Goal: Task Accomplishment & Management: Manage account settings

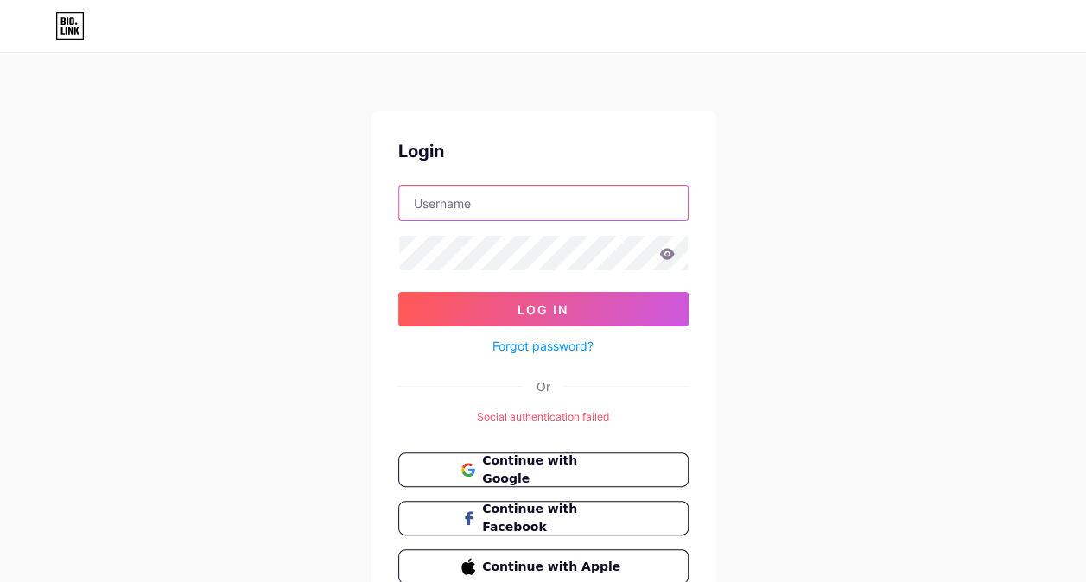
click at [563, 201] on input "text" at bounding box center [543, 203] width 289 height 35
type input "[EMAIL_ADDRESS][DOMAIN_NAME]"
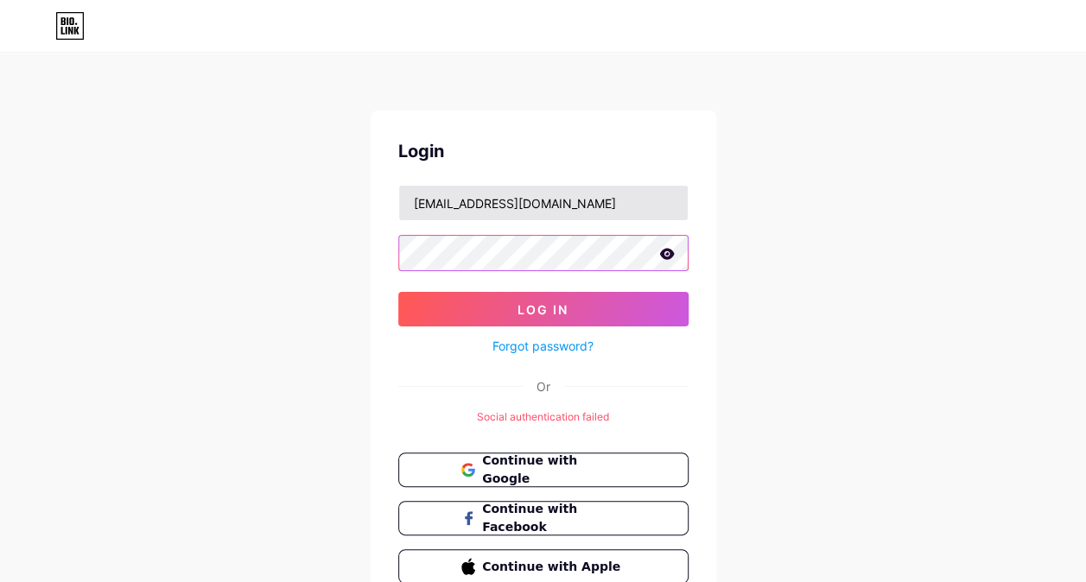
click at [398, 292] on button "Log In" at bounding box center [543, 309] width 290 height 35
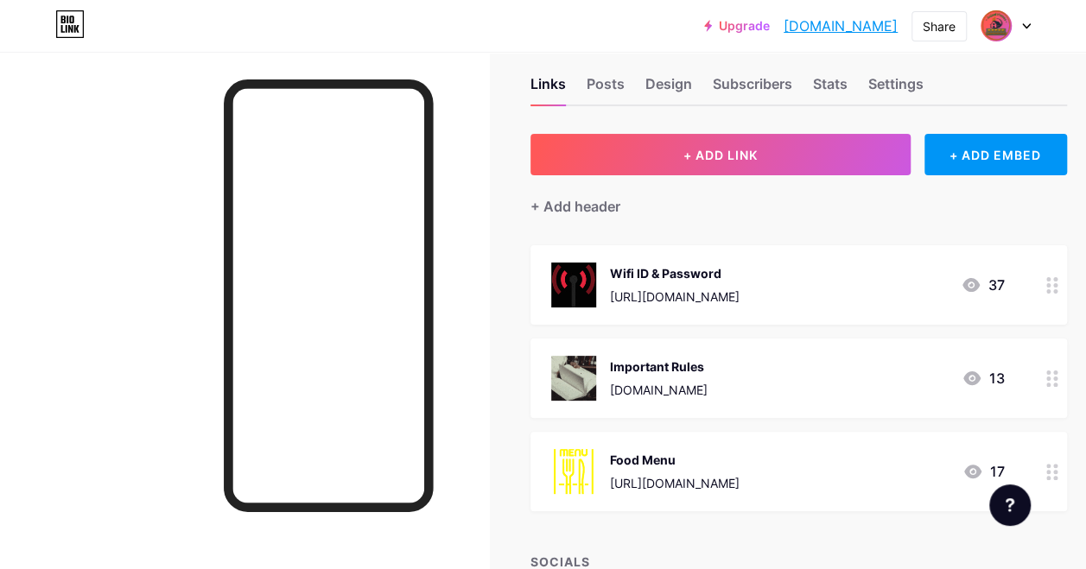
scroll to position [22, 0]
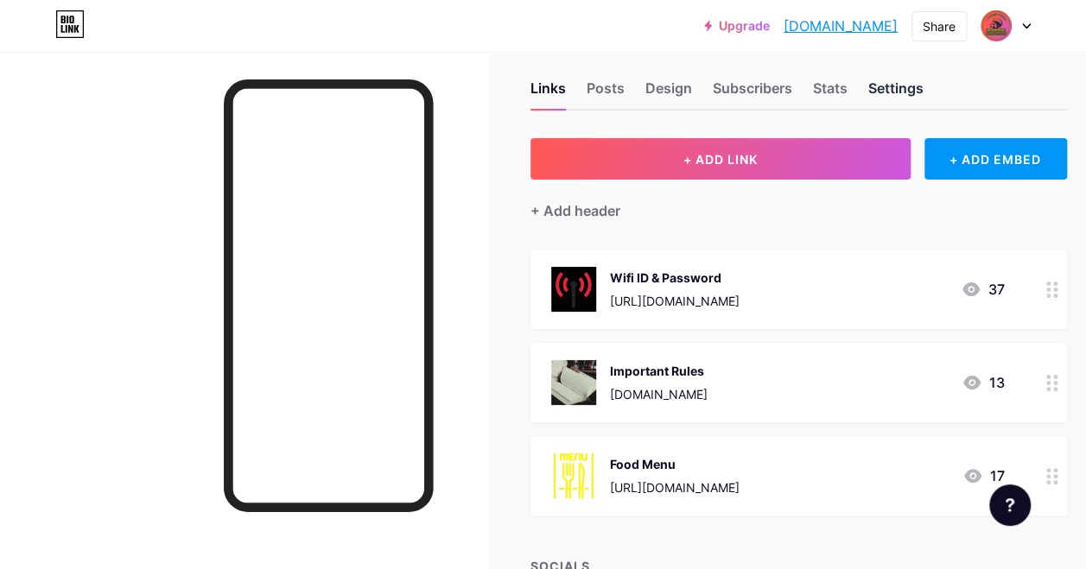
click at [904, 79] on div "Settings" at bounding box center [895, 93] width 55 height 31
